Goal: Task Accomplishment & Management: Manage account settings

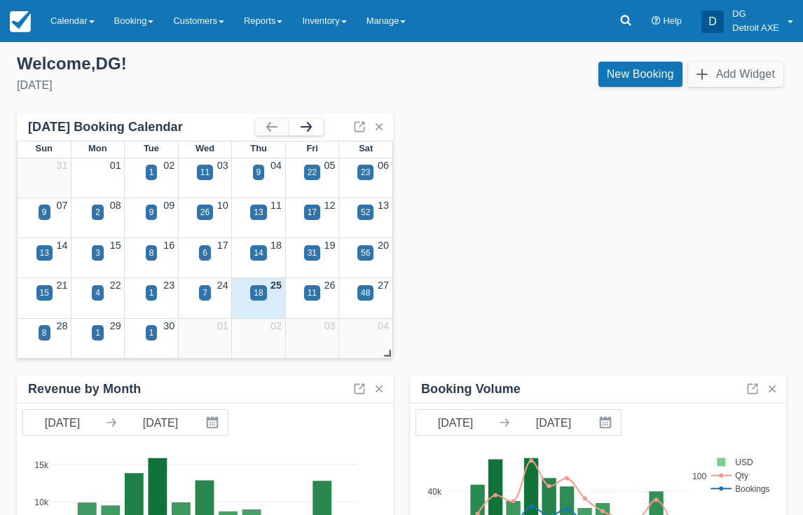
click at [315, 130] on button "button" at bounding box center [307, 126] width 34 height 17
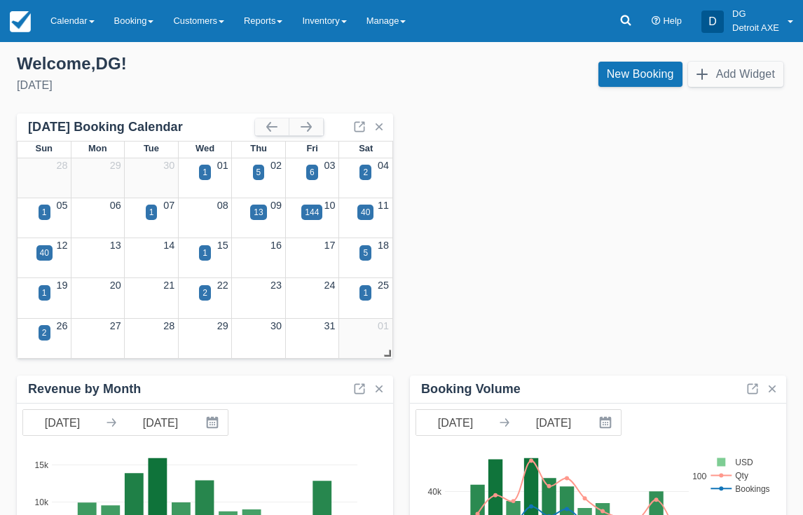
click at [50, 335] on div "2" at bounding box center [44, 342] width 53 height 16
click at [48, 335] on div "2" at bounding box center [45, 332] width 12 height 15
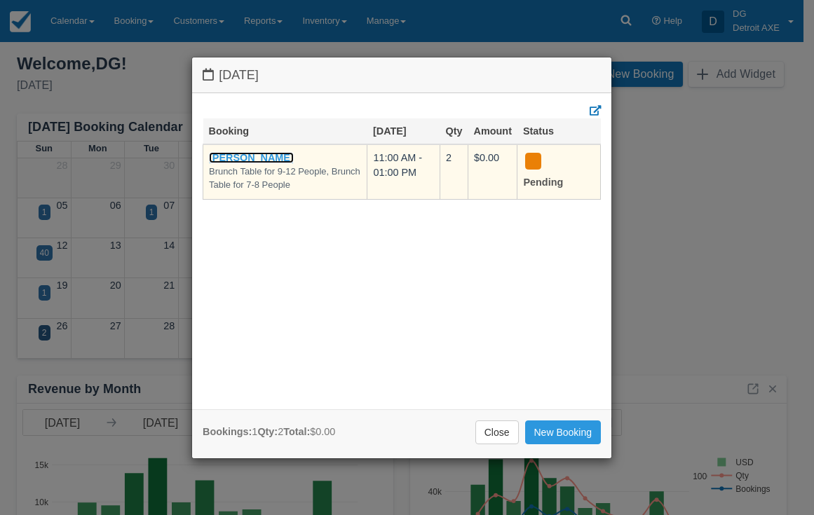
click at [272, 158] on link "[PERSON_NAME]" at bounding box center [251, 157] width 85 height 11
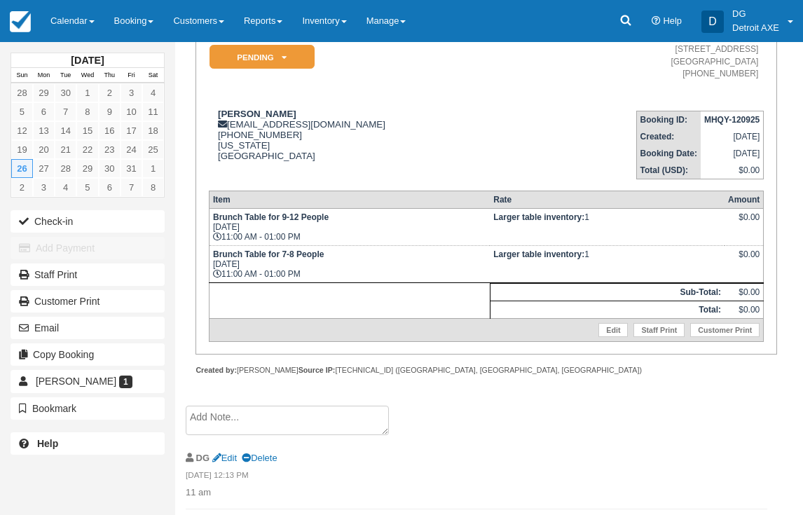
scroll to position [220, 0]
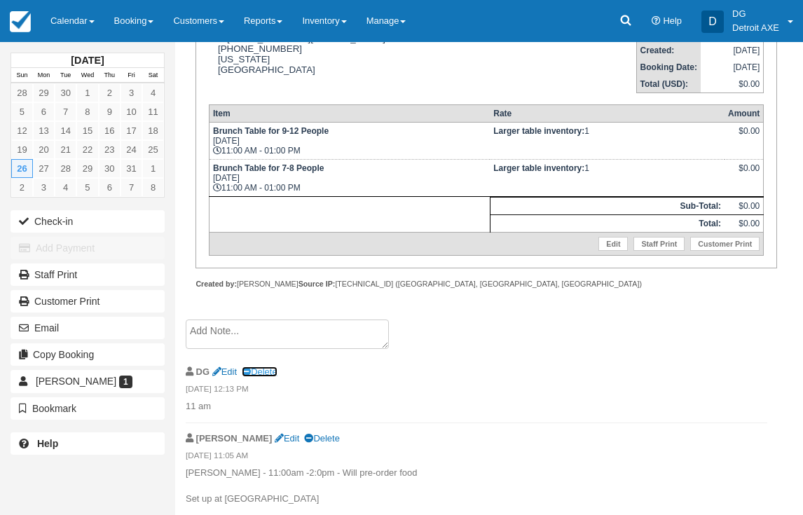
click at [254, 374] on link "Delete" at bounding box center [259, 372] width 35 height 11
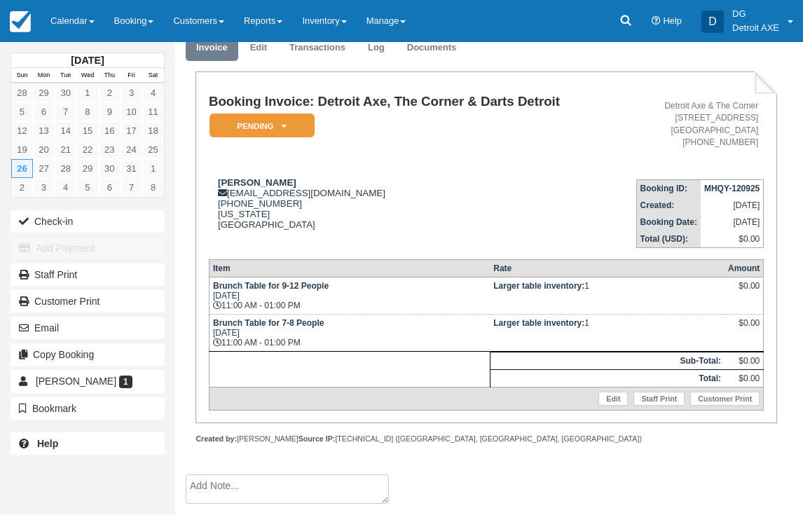
scroll to position [153, 0]
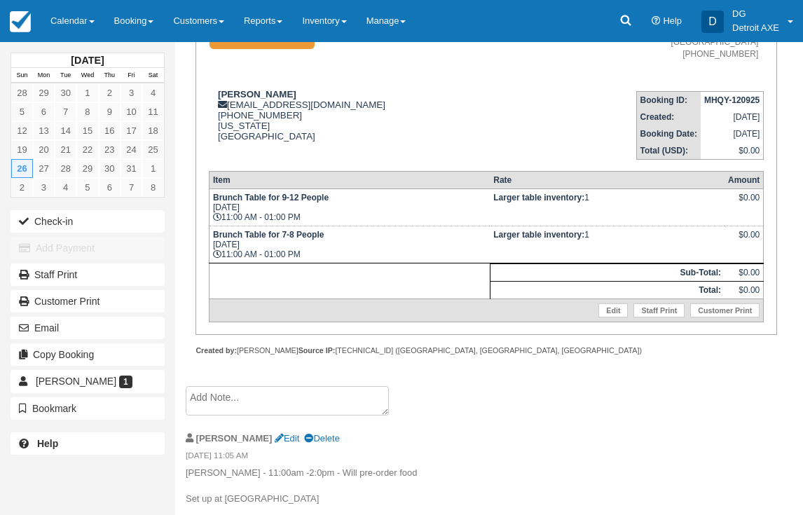
click at [247, 396] on textarea at bounding box center [287, 400] width 203 height 29
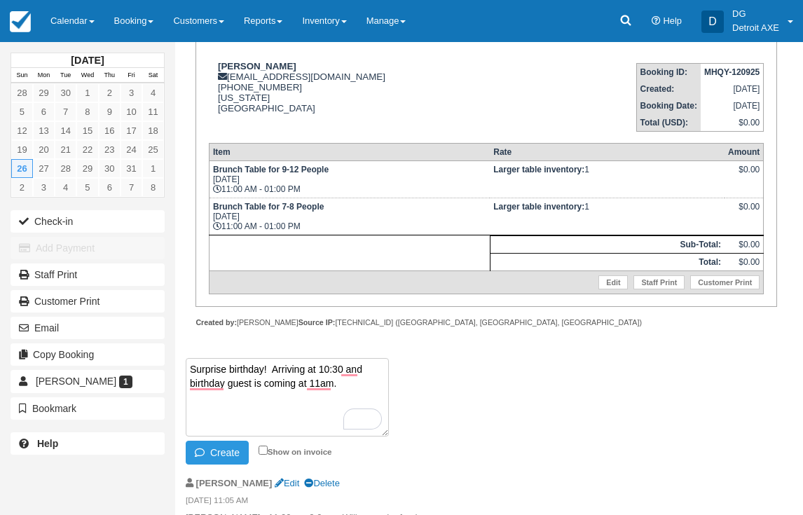
scroll to position [174, 0]
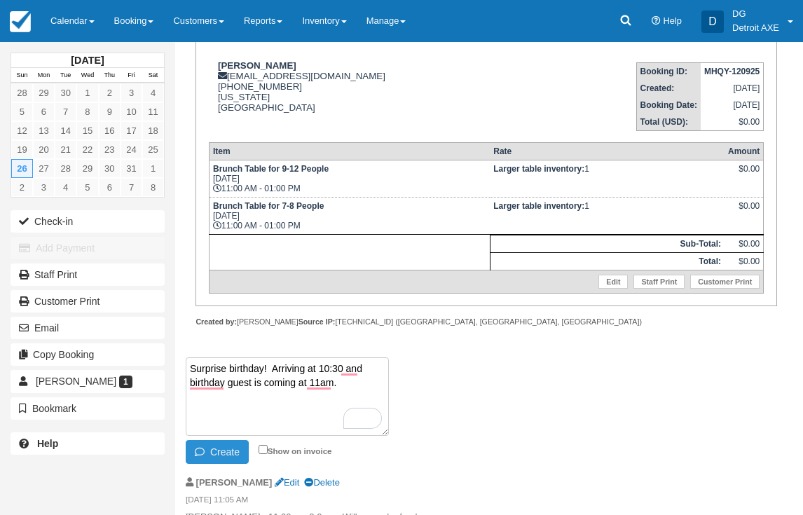
type textarea "Surprise birthday! Arriving at 10:30 and birthday guest is coming at 11am."
click at [231, 457] on button "Create" at bounding box center [217, 452] width 63 height 24
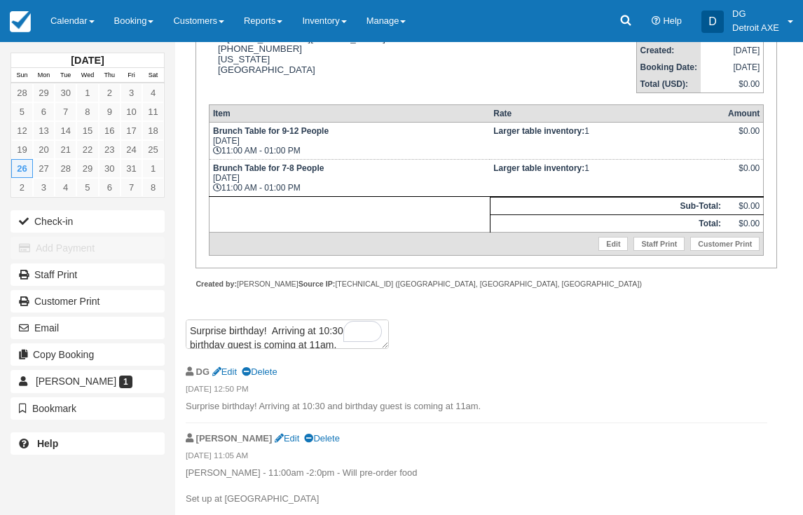
scroll to position [0, 0]
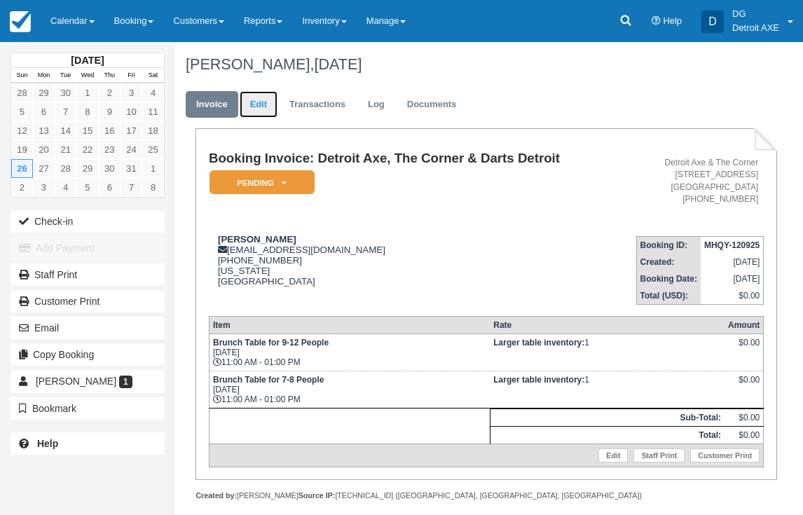
click at [250, 97] on link "Edit" at bounding box center [259, 104] width 38 height 27
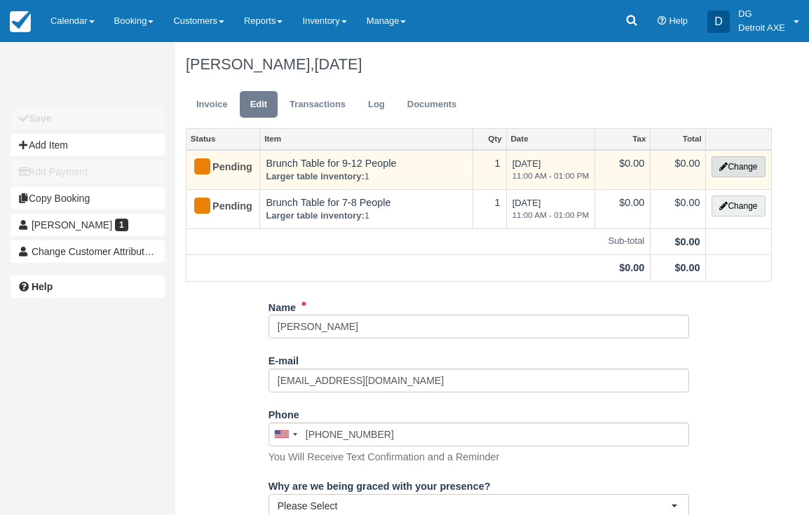
click at [727, 169] on button "Change" at bounding box center [738, 166] width 53 height 21
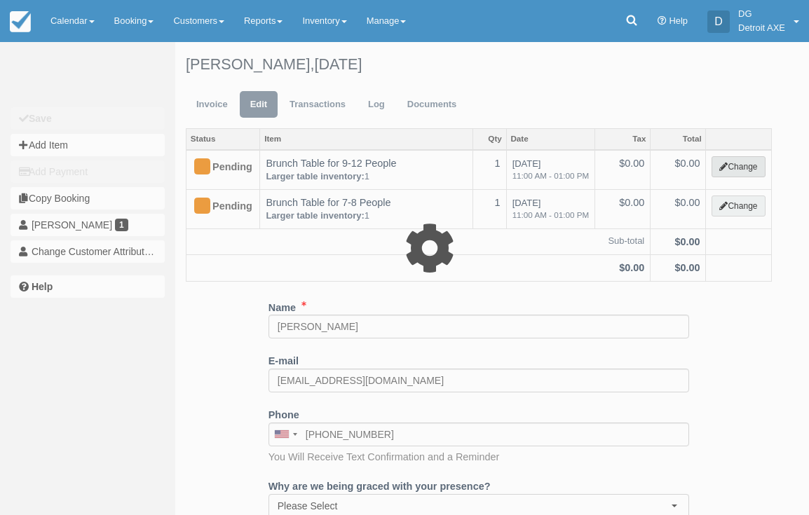
select select "6"
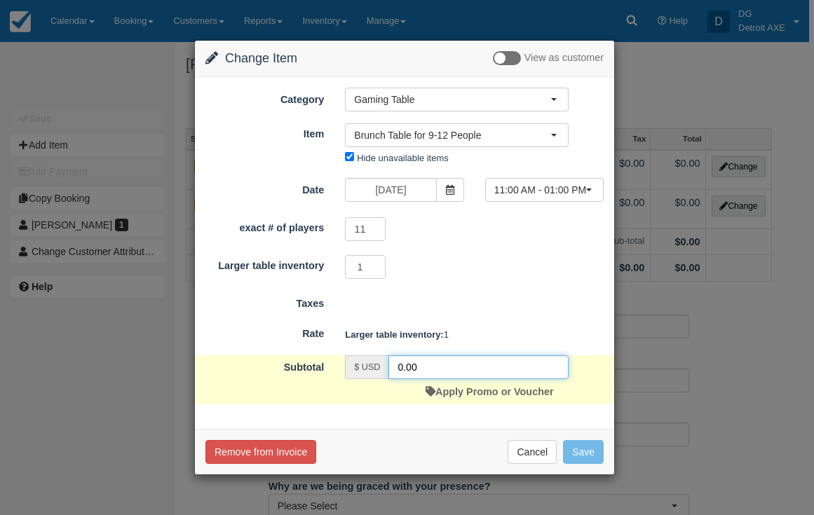
click at [446, 376] on input "0.00" at bounding box center [478, 367] width 180 height 24
click at [446, 375] on input "0.00" at bounding box center [478, 367] width 180 height 24
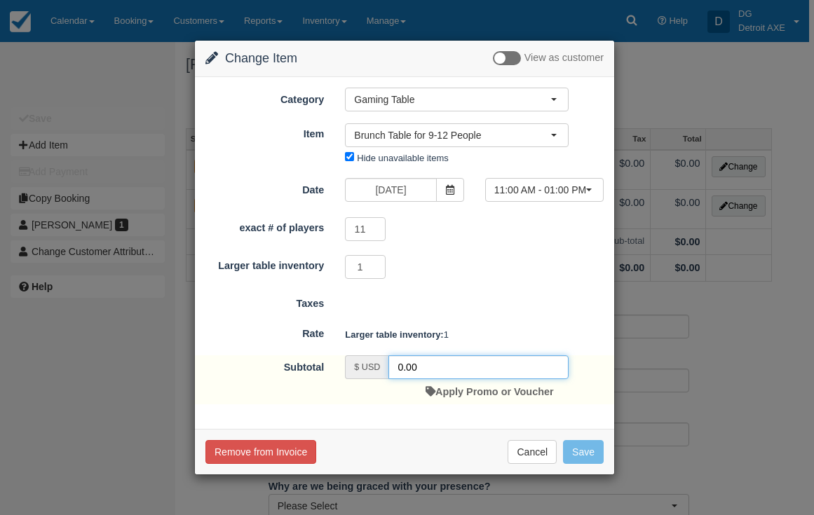
drag, startPoint x: 441, startPoint y: 370, endPoint x: 377, endPoint y: 355, distance: 65.5
click at [366, 362] on div "$ USD 0.00" at bounding box center [457, 367] width 224 height 24
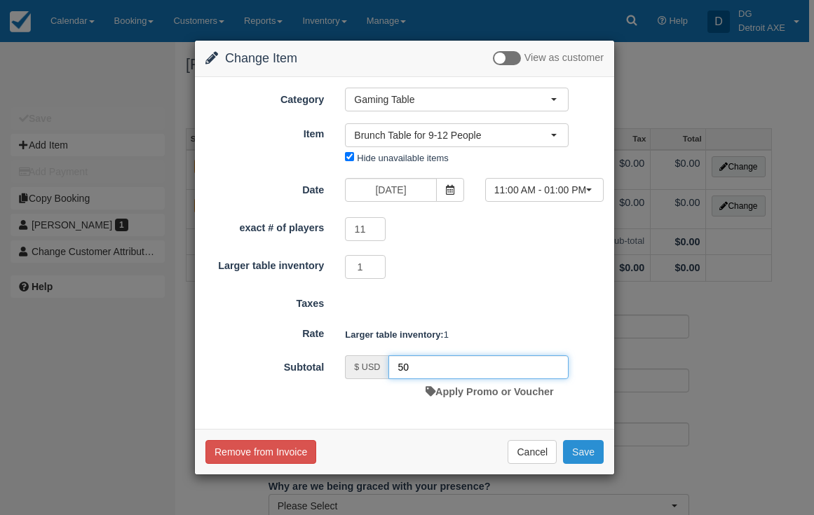
type input "50"
click at [576, 447] on button "Save" at bounding box center [583, 452] width 41 height 24
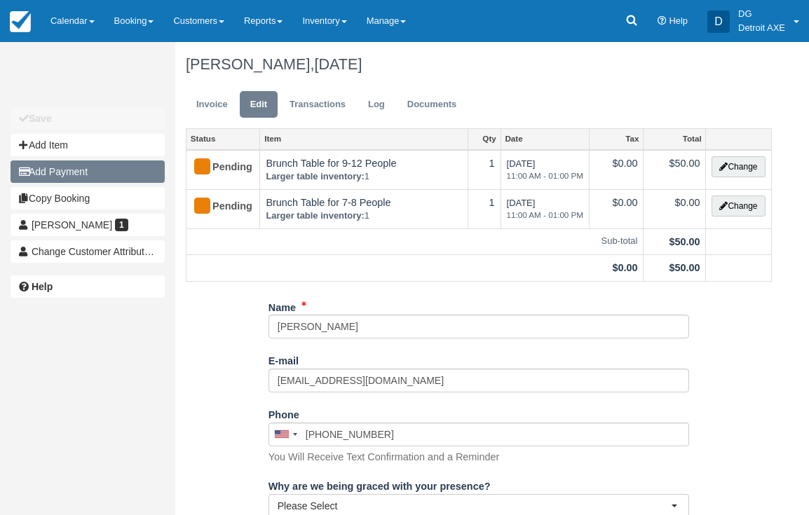
click at [98, 173] on button "Add Payment" at bounding box center [88, 172] width 154 height 22
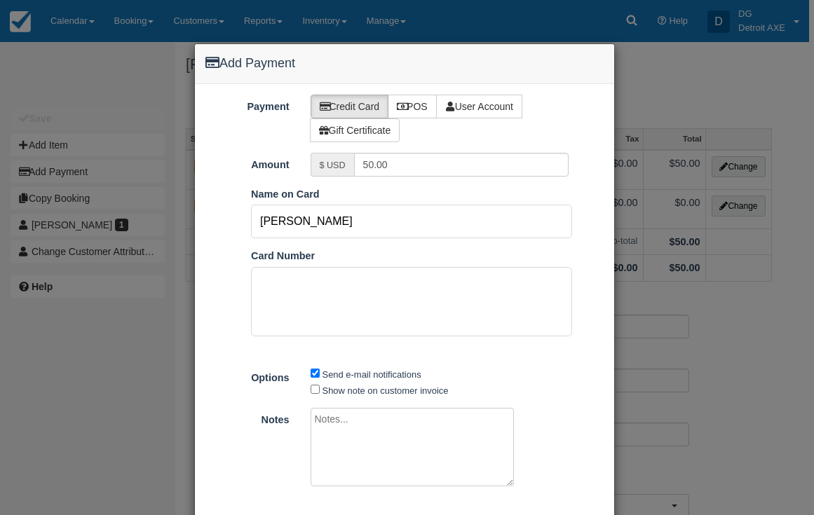
drag, startPoint x: 353, startPoint y: 222, endPoint x: 242, endPoint y: 219, distance: 111.5
click at [242, 219] on div "Name on Card Therese Redpath" at bounding box center [411, 213] width 342 height 52
type input "[PERSON_NAME]"
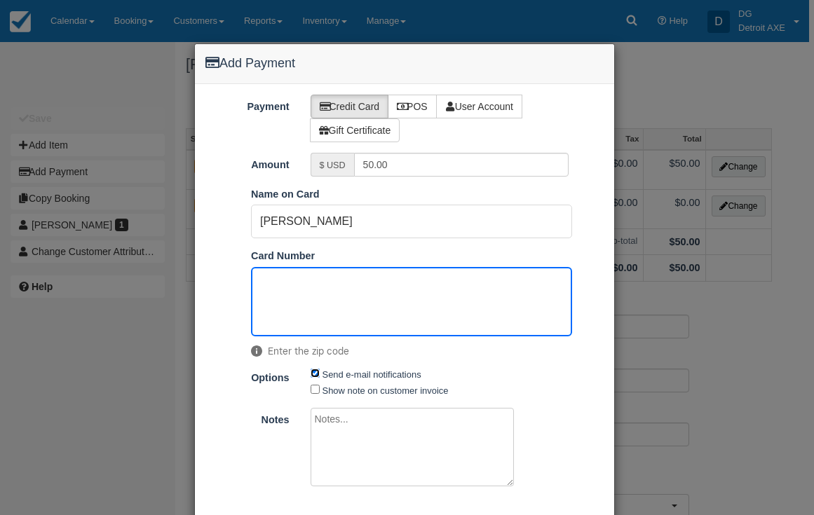
click at [315, 374] on input "Send e-mail notifications" at bounding box center [315, 373] width 9 height 9
checkbox input "false"
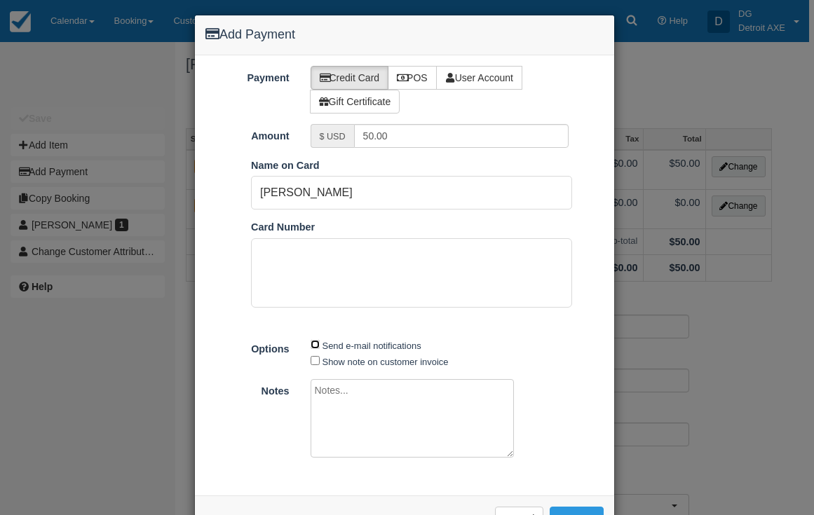
scroll to position [76, 0]
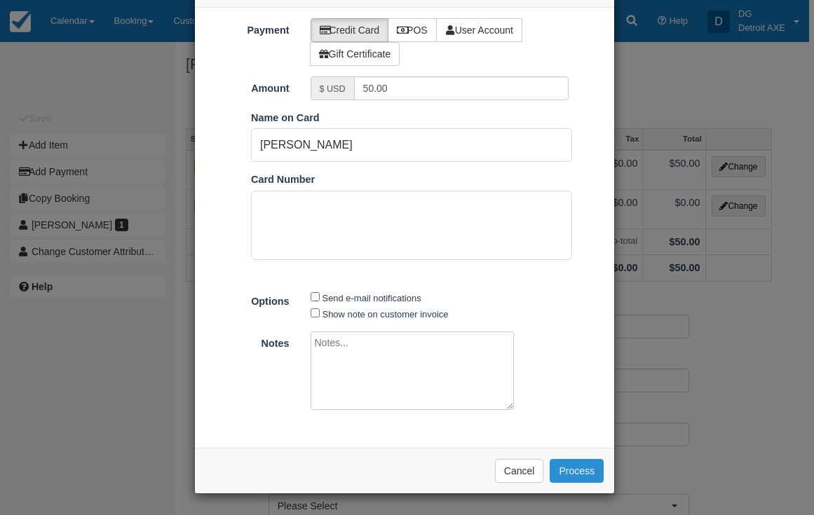
click at [580, 471] on button "Process" at bounding box center [577, 471] width 54 height 24
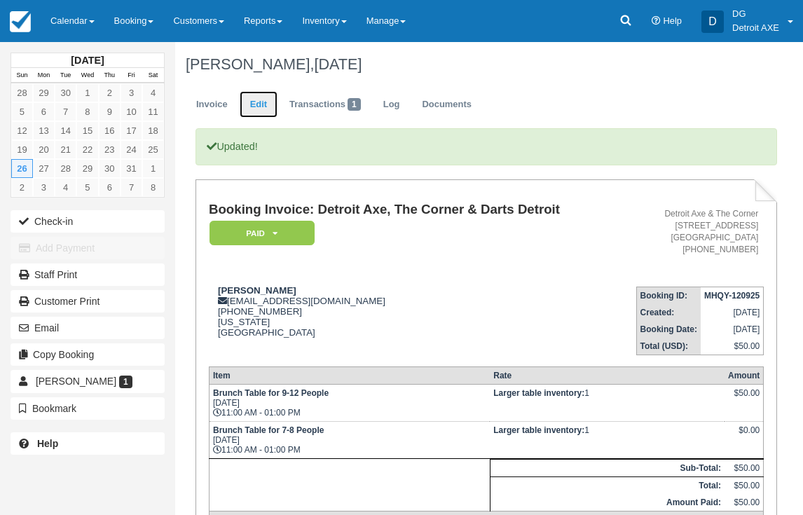
click at [257, 100] on link "Edit" at bounding box center [259, 104] width 38 height 27
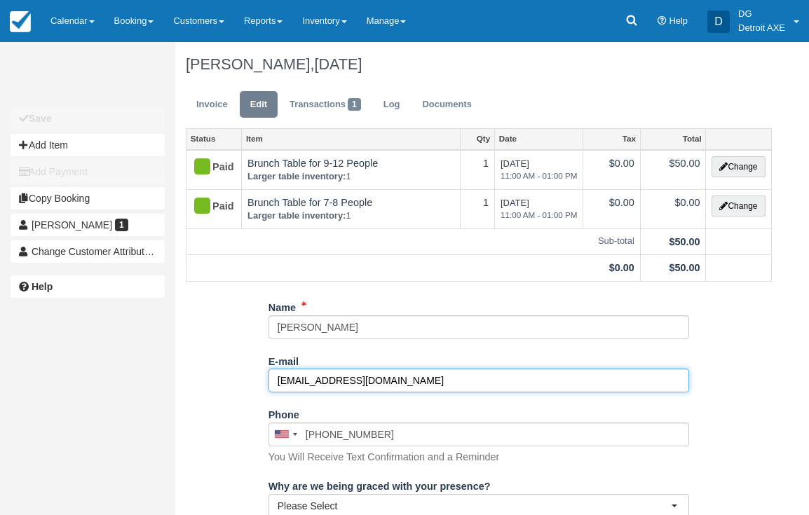
drag, startPoint x: 412, startPoint y: 389, endPoint x: 254, endPoint y: 386, distance: 157.8
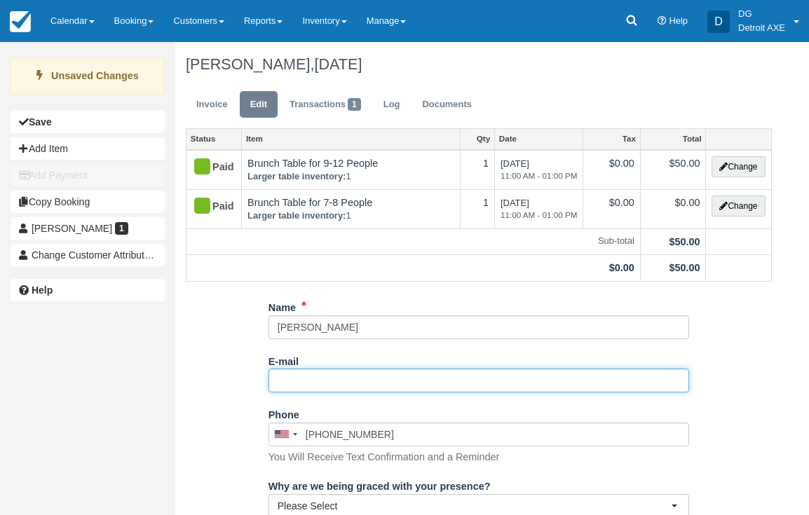
paste input "[EMAIL_ADDRESS][DOMAIN_NAME]"
type input "mletwinski@aol.com"
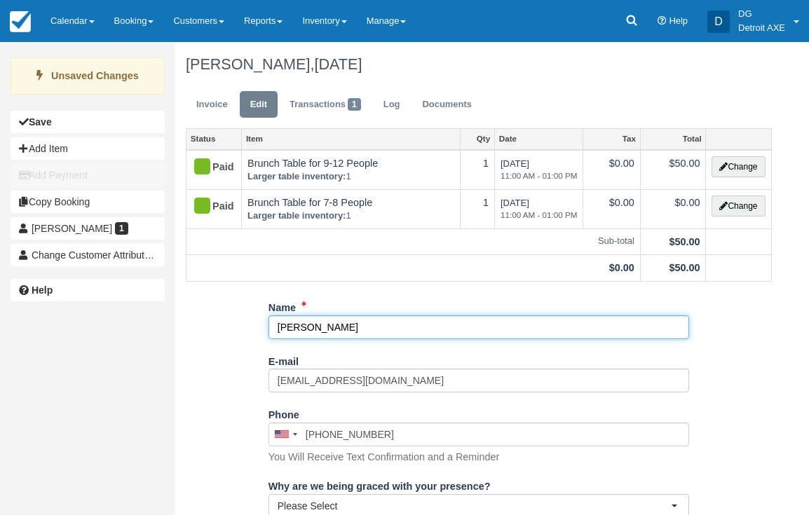
click at [334, 327] on input "Therese Redpath" at bounding box center [479, 327] width 421 height 24
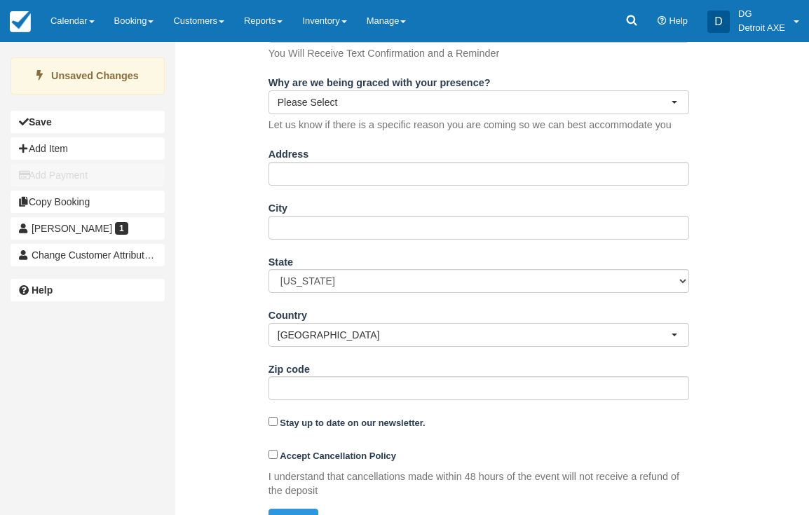
scroll to position [435, 0]
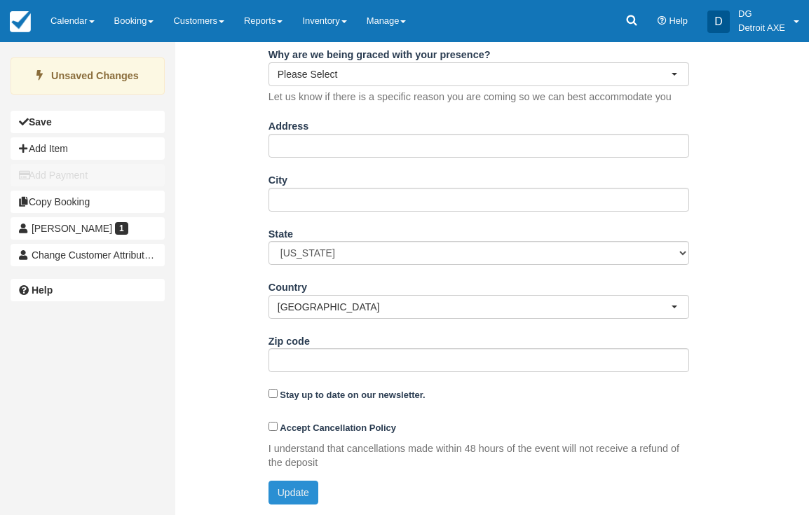
type input "Melissa Letwinski"
click at [288, 485] on button "Update" at bounding box center [294, 493] width 50 height 24
type input "+18103558923"
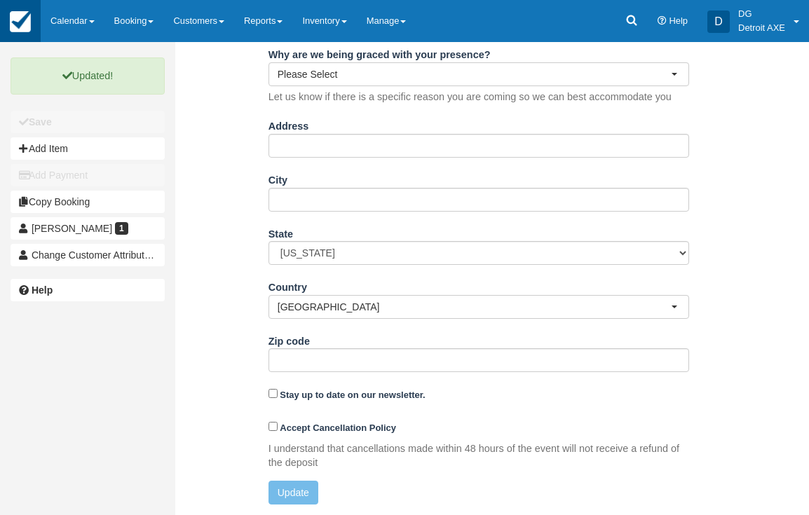
click at [34, 22] on link at bounding box center [20, 21] width 41 height 42
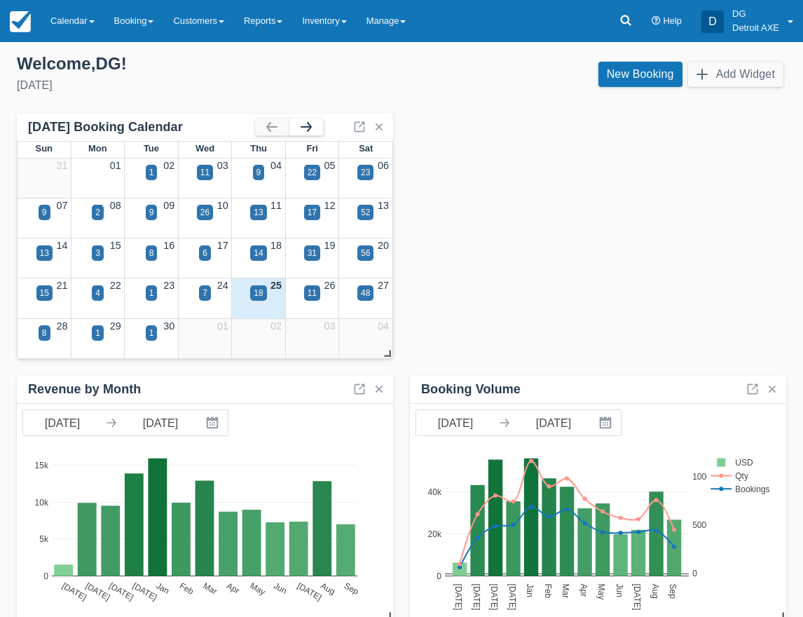
click at [298, 121] on button "button" at bounding box center [307, 126] width 34 height 17
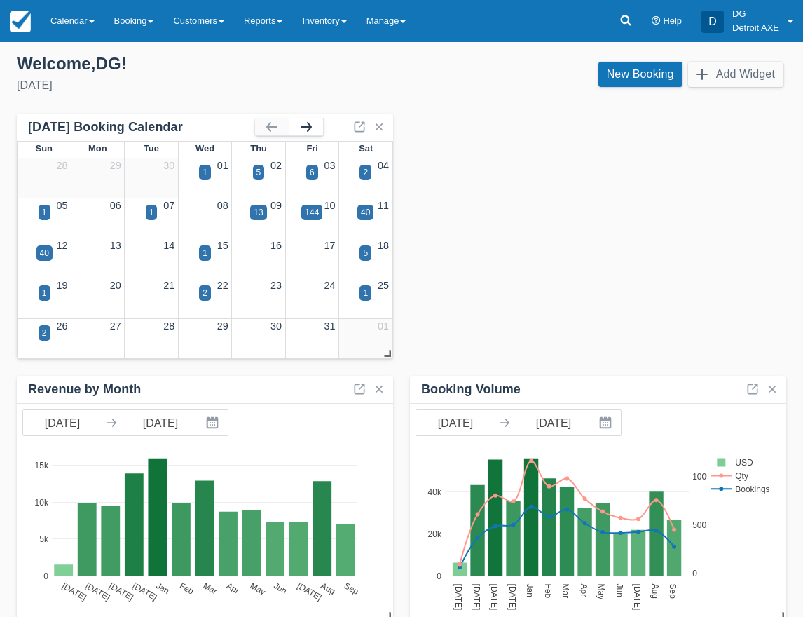
click at [299, 121] on button "button" at bounding box center [307, 126] width 34 height 17
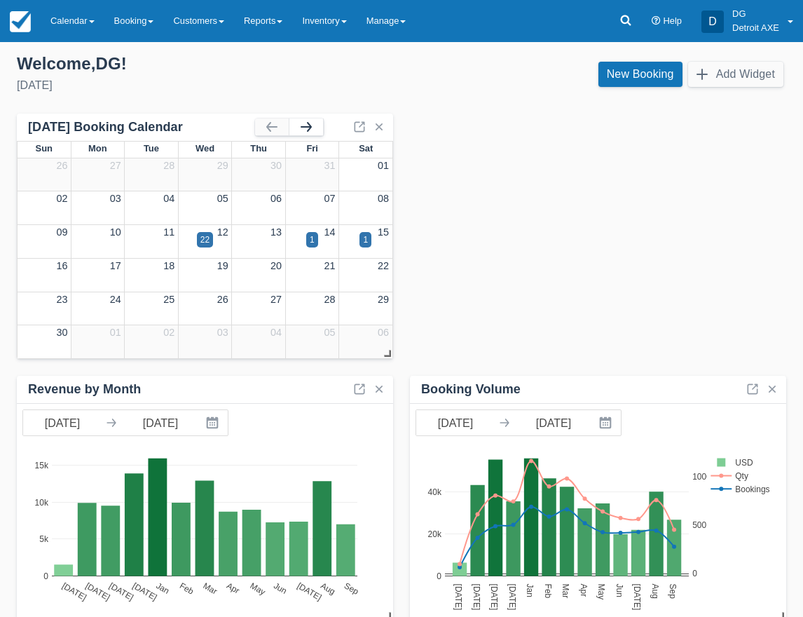
click at [299, 121] on button "button" at bounding box center [307, 126] width 34 height 17
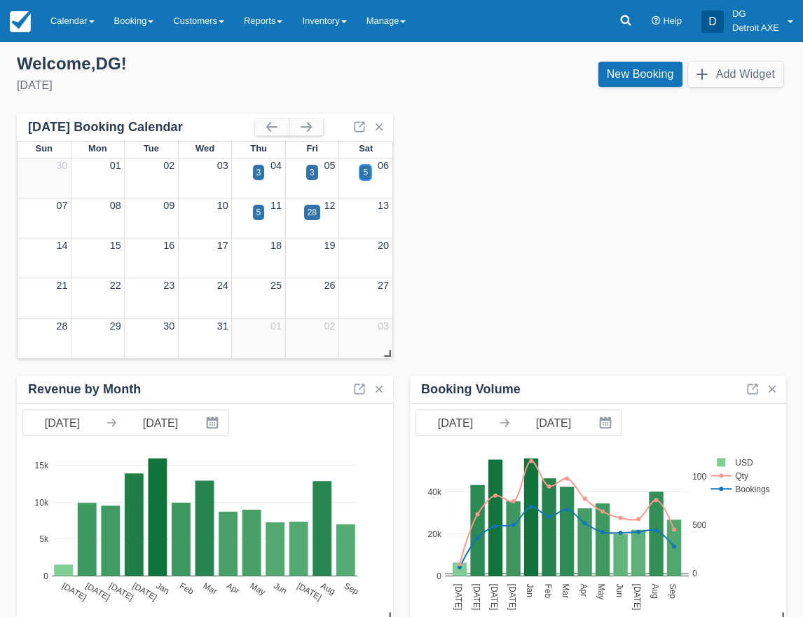
click at [367, 174] on div "5" at bounding box center [365, 172] width 5 height 13
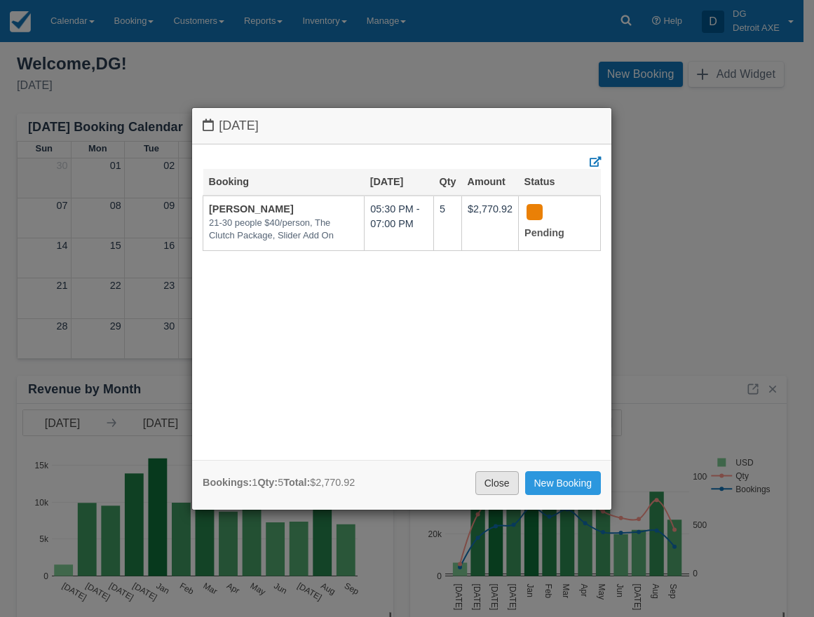
click at [485, 483] on link "Close" at bounding box center [496, 483] width 43 height 24
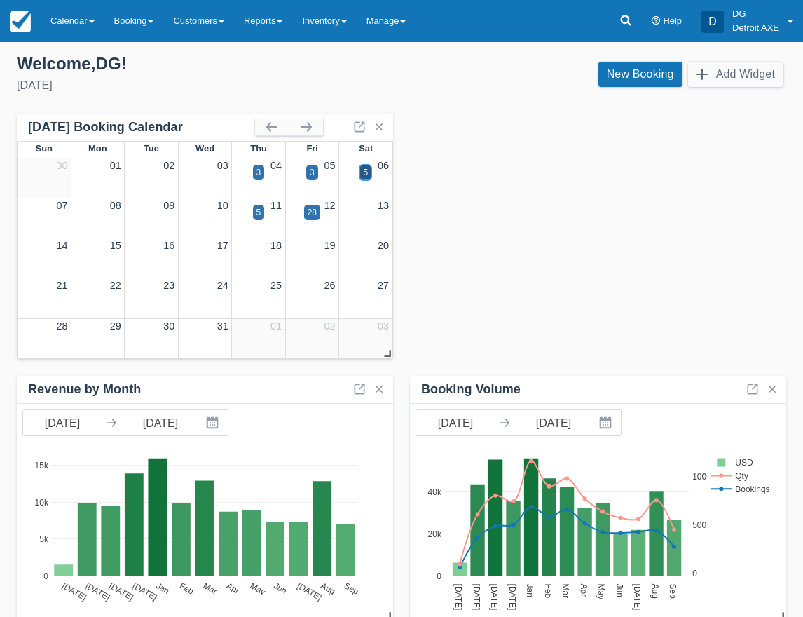
click at [367, 173] on div "5" at bounding box center [365, 172] width 5 height 13
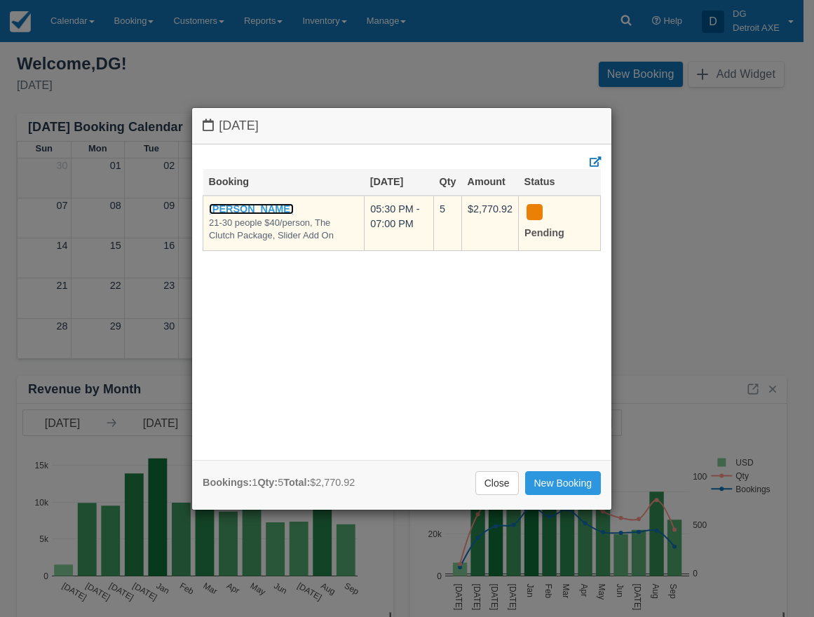
click at [269, 207] on link "[PERSON_NAME]" at bounding box center [251, 208] width 85 height 11
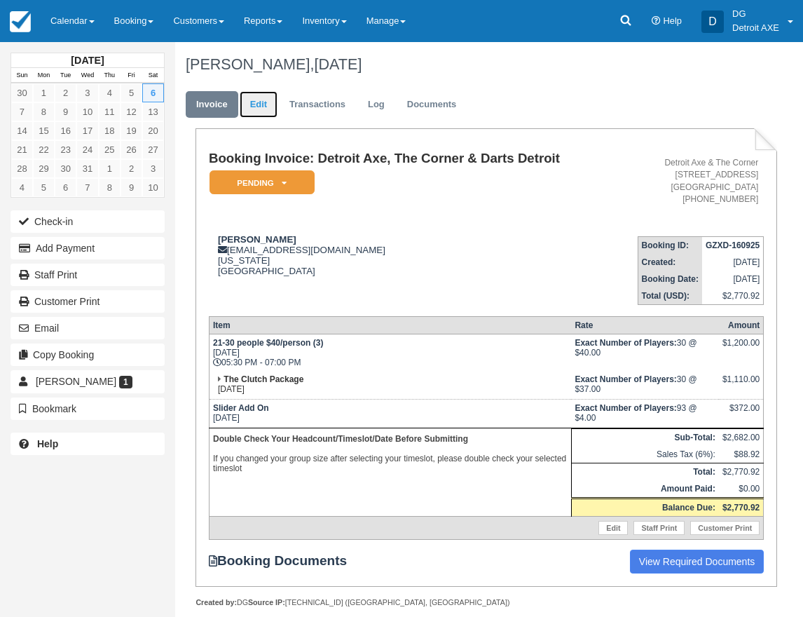
click at [273, 104] on link "Edit" at bounding box center [259, 104] width 38 height 27
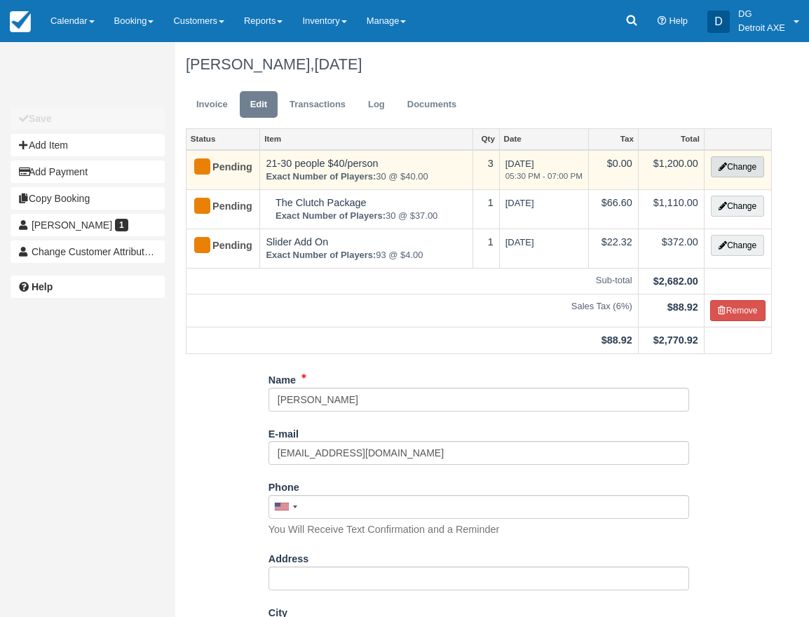
click at [749, 167] on button "Change" at bounding box center [737, 166] width 53 height 21
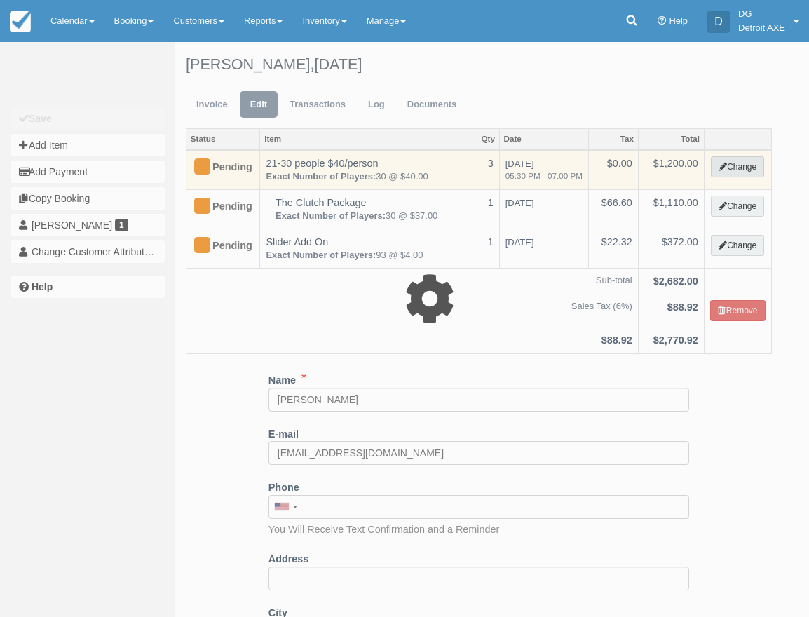
select select "14"
type input "1200.00"
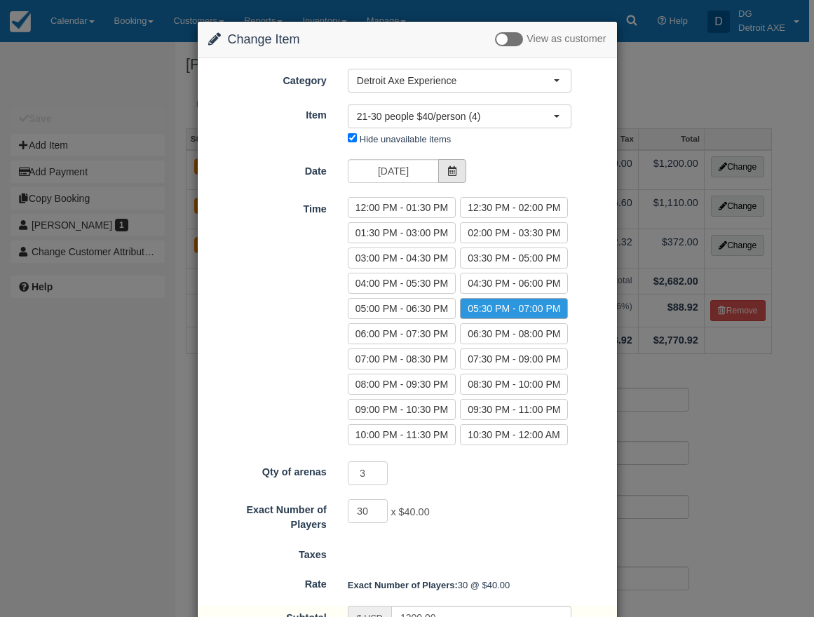
click at [450, 169] on icon at bounding box center [452, 171] width 10 height 10
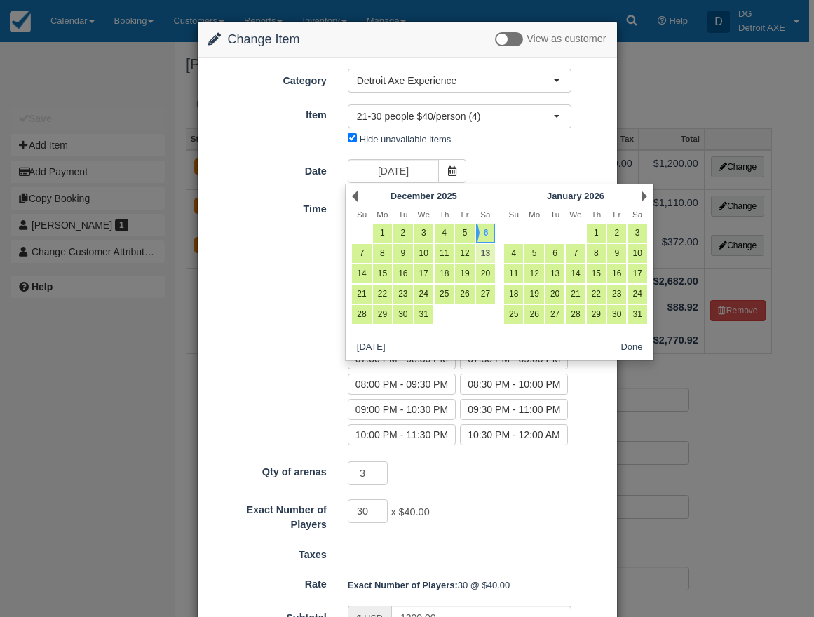
click at [487, 254] on link "13" at bounding box center [485, 253] width 19 height 19
type input "12/13/25"
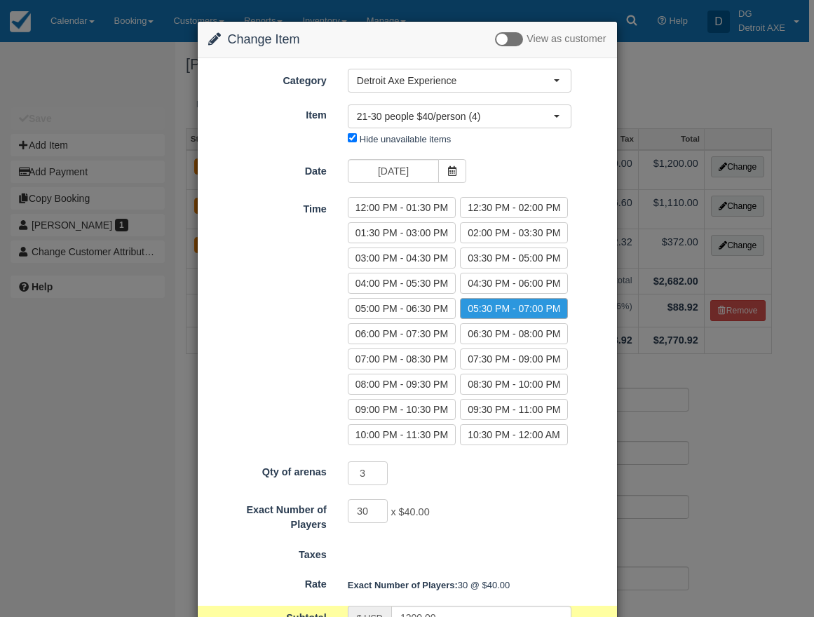
scroll to position [224, 0]
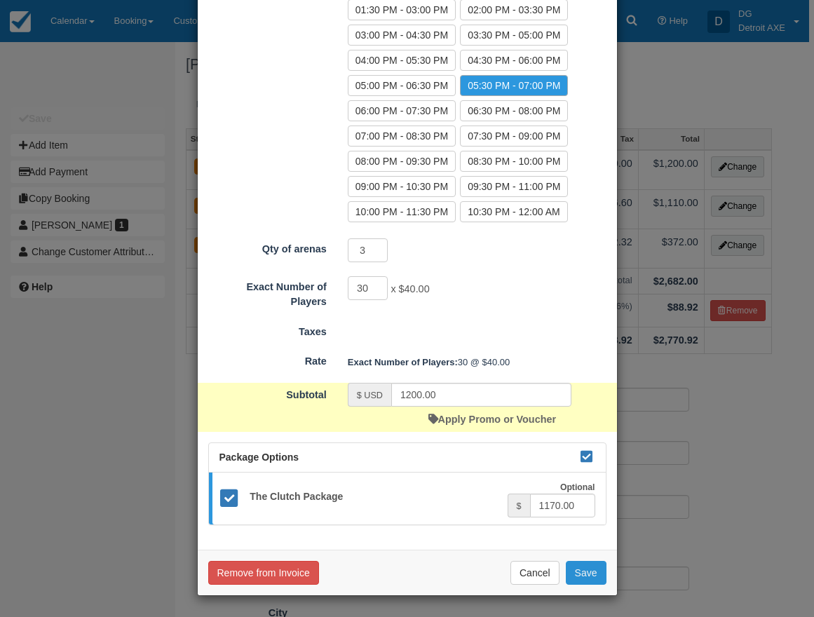
click at [574, 564] on button "Save" at bounding box center [586, 573] width 41 height 24
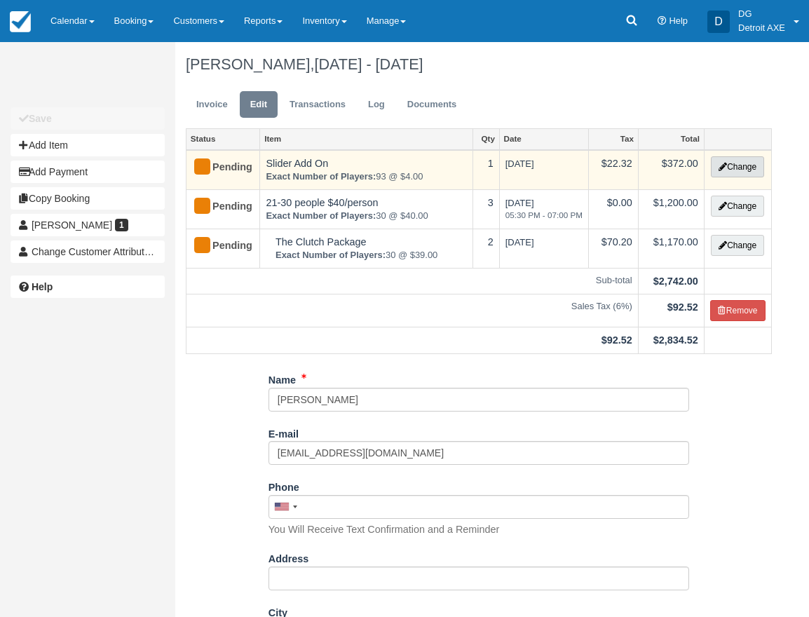
click at [745, 163] on button "Change" at bounding box center [737, 166] width 53 height 21
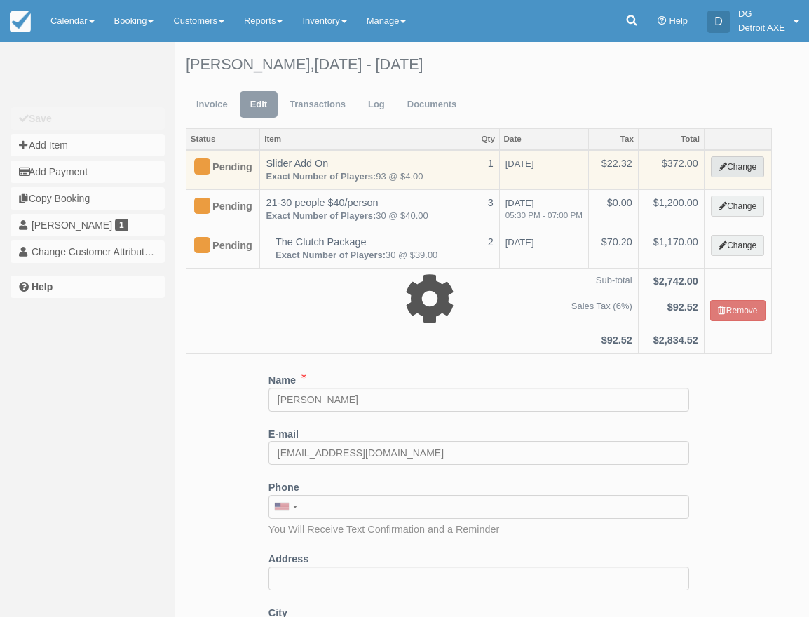
type input "372.00"
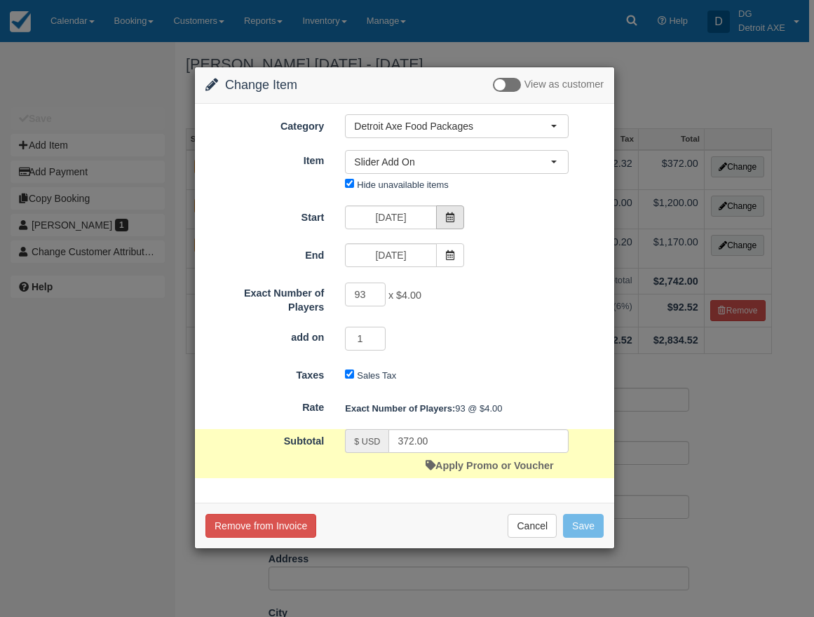
click at [451, 224] on span at bounding box center [450, 217] width 28 height 24
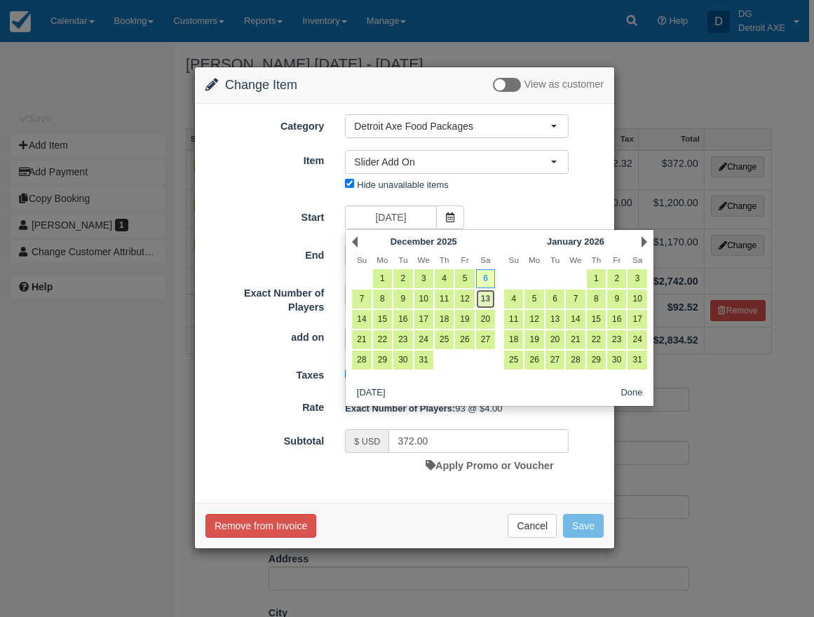
click at [489, 301] on link "13" at bounding box center [485, 299] width 19 height 19
type input "12/13/25"
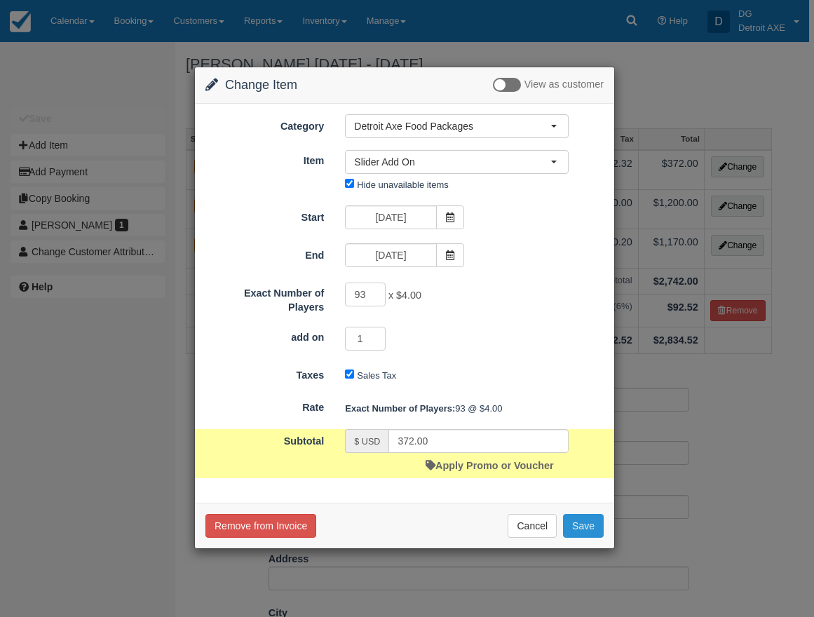
click at [574, 525] on button "Save" at bounding box center [583, 526] width 41 height 24
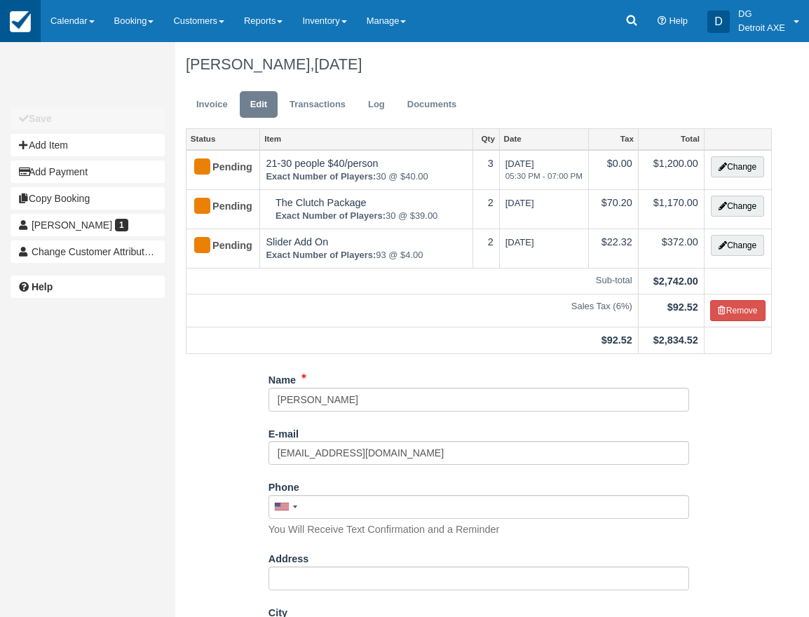
click at [25, 18] on img at bounding box center [20, 21] width 21 height 21
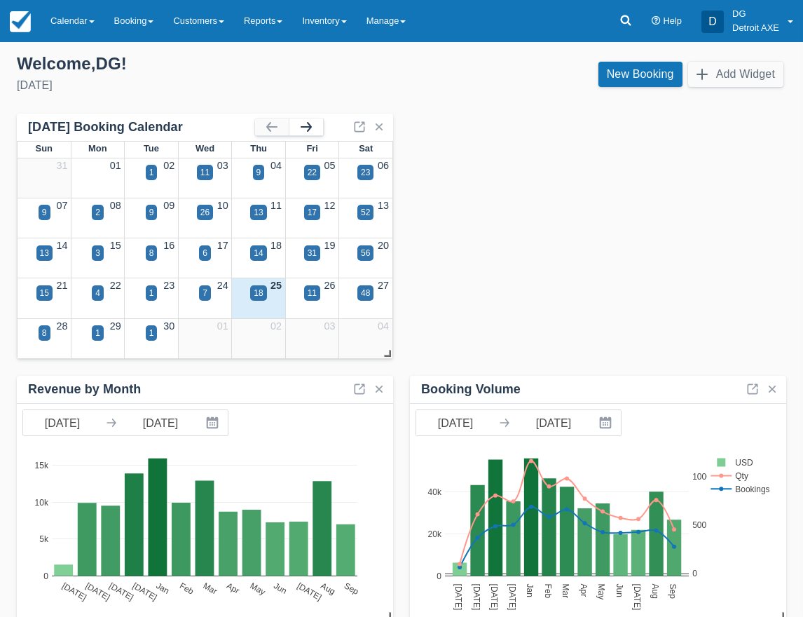
click at [303, 126] on button "button" at bounding box center [307, 126] width 34 height 17
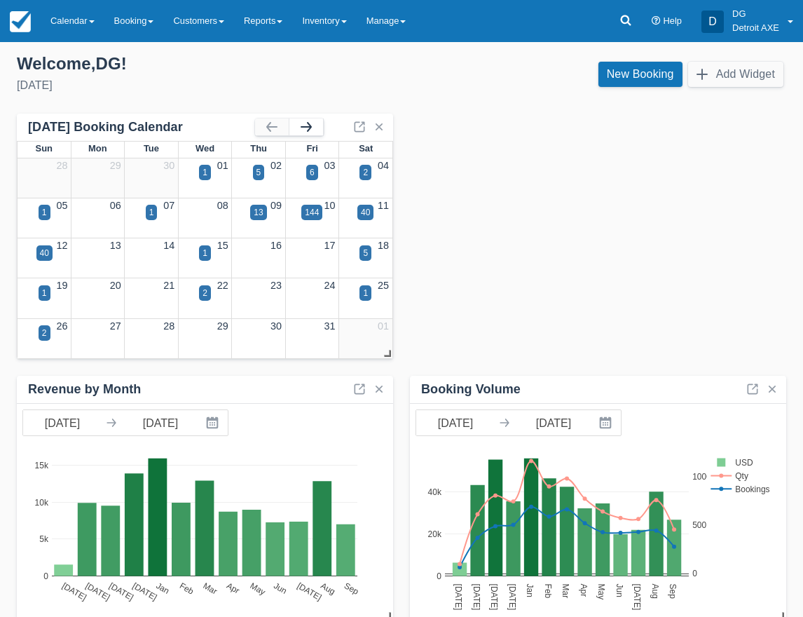
click at [303, 126] on button "button" at bounding box center [307, 126] width 34 height 17
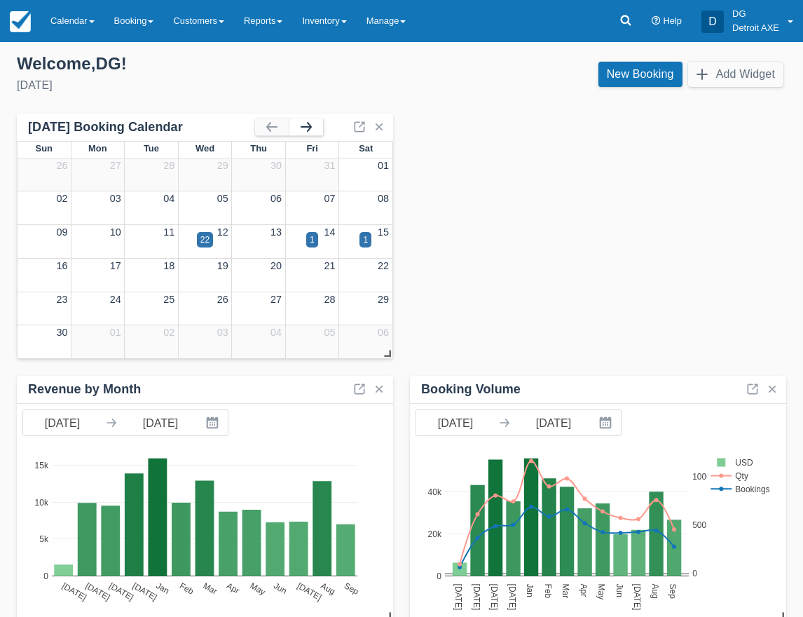
click at [303, 126] on button "button" at bounding box center [307, 126] width 34 height 17
